Goal: Navigation & Orientation: Go to known website

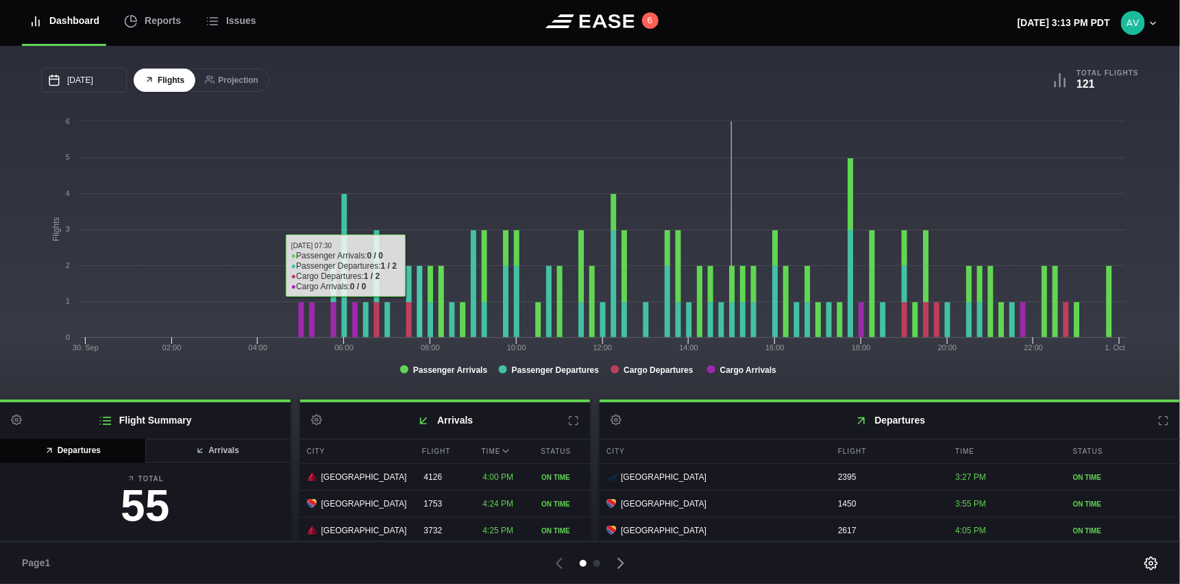
click at [417, 80] on div "09/30/2025 September Sun Mon Tue Wed Thu Fri Sat 31 Sep 1 2 3 4 5 6 7 8 9 10 11…" at bounding box center [315, 80] width 549 height 25
